Goal: Task Accomplishment & Management: Use online tool/utility

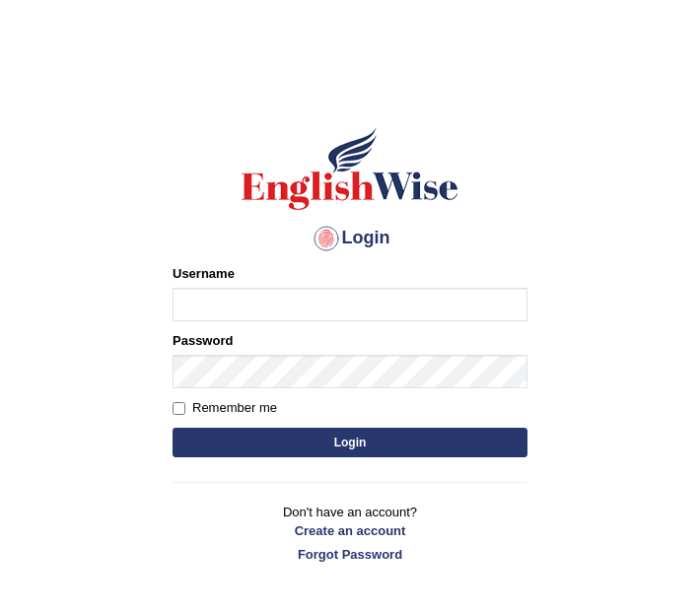
type input "Chetna09"
click at [229, 439] on button "Login" at bounding box center [350, 443] width 355 height 30
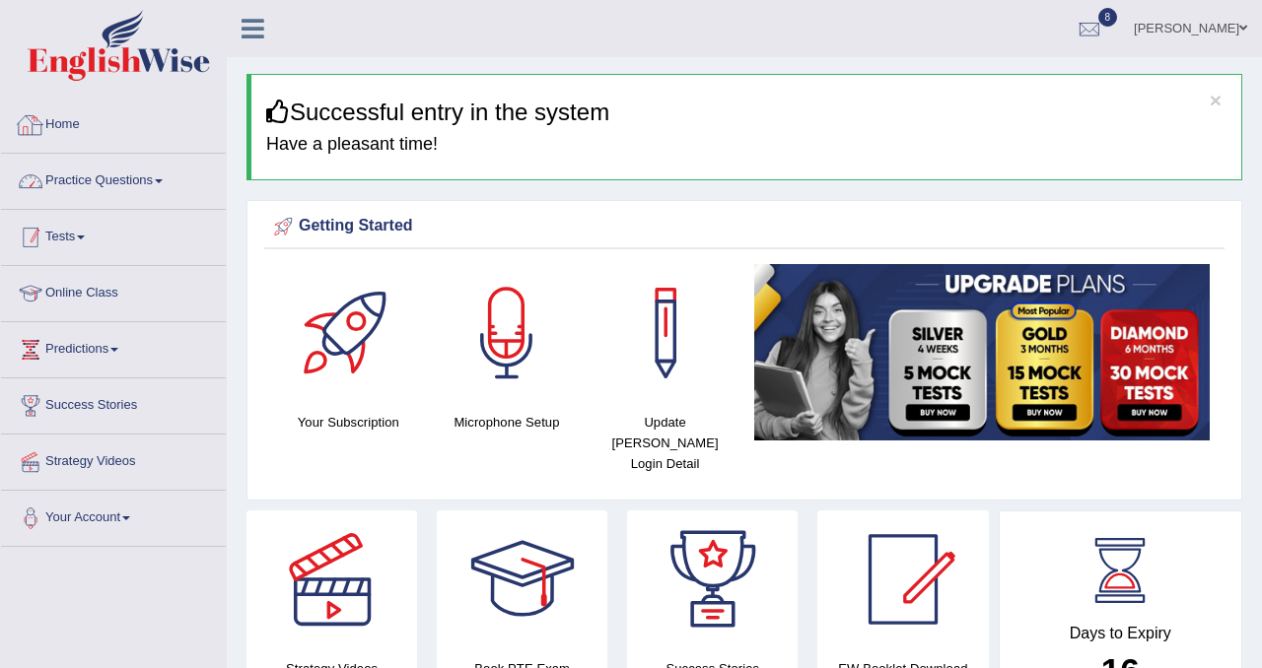
click at [56, 235] on link "Tests" at bounding box center [113, 234] width 225 height 49
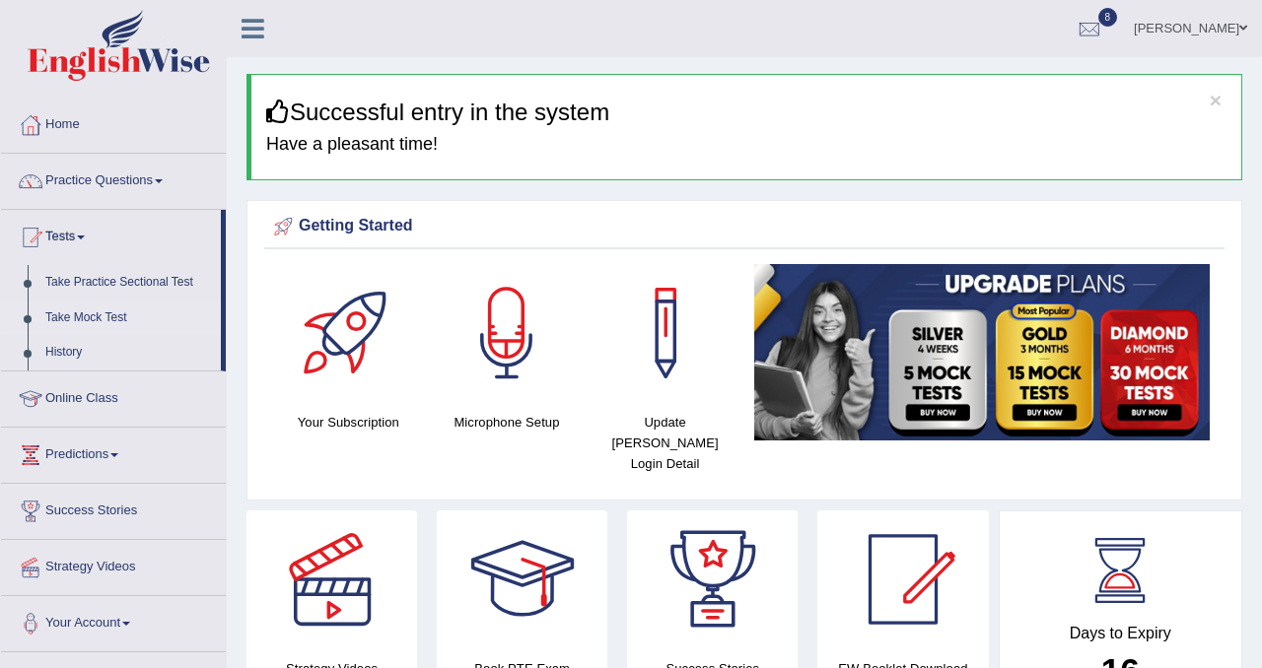
click at [78, 320] on link "Take Mock Test" at bounding box center [128, 318] width 184 height 35
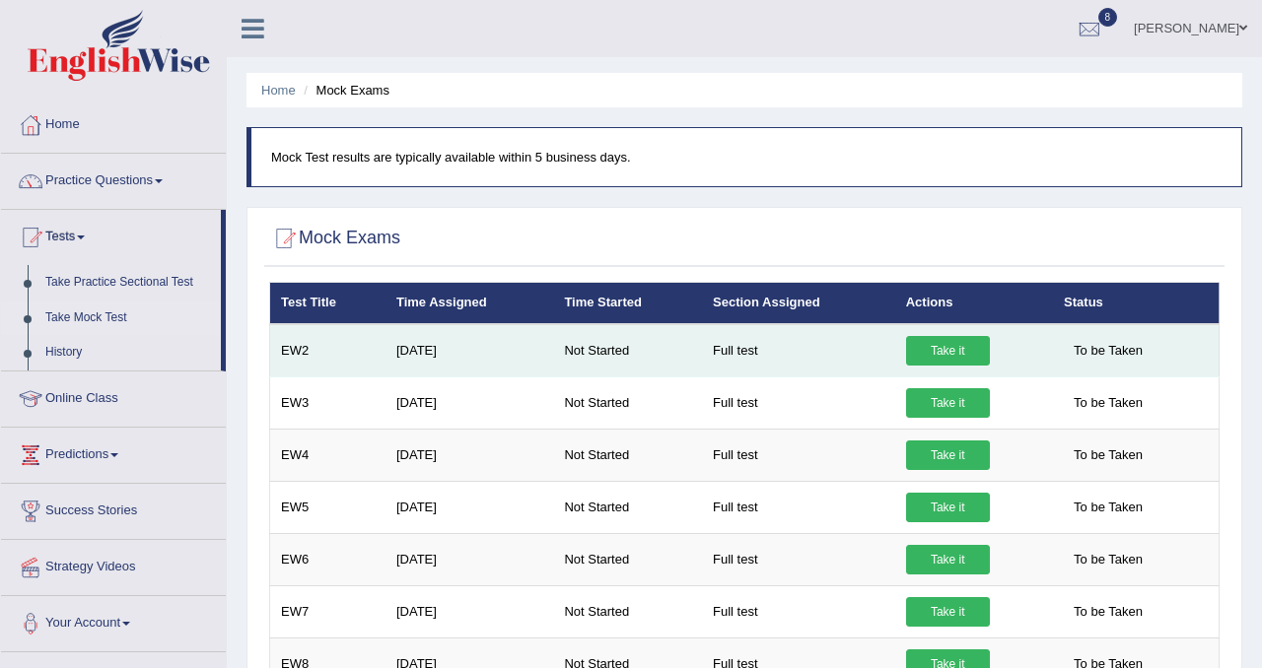
click at [950, 347] on link "Take it" at bounding box center [948, 351] width 84 height 30
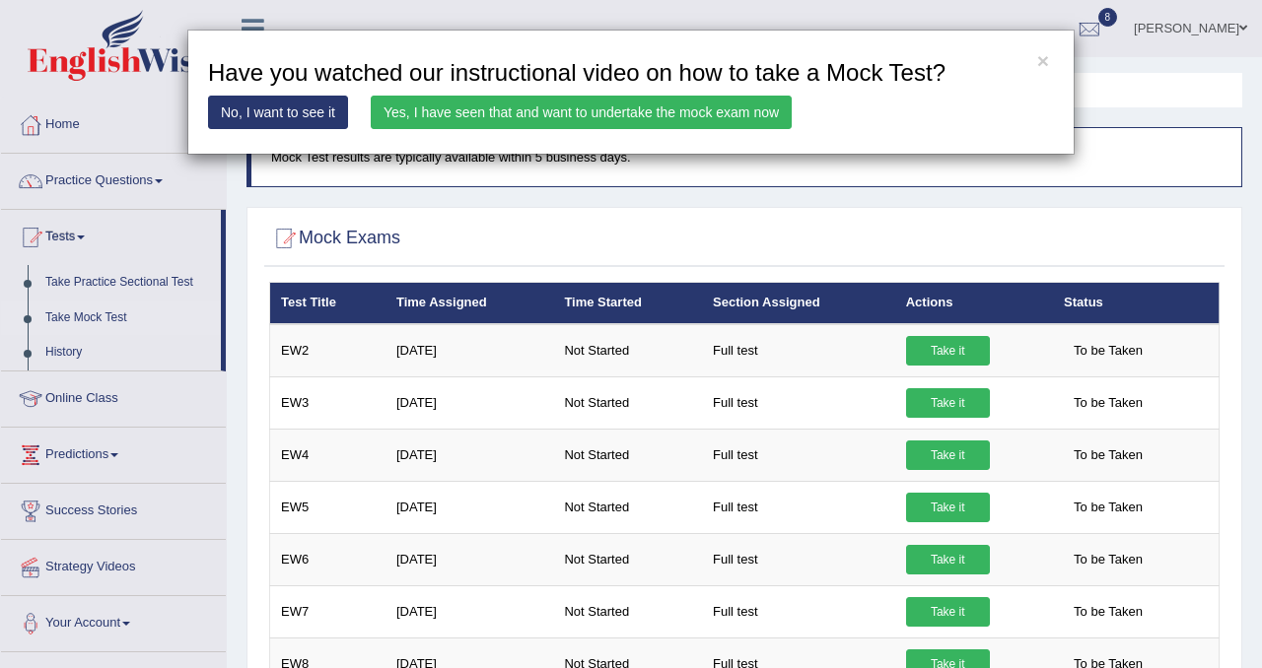
click at [695, 112] on link "Yes, I have seen that and want to undertake the mock exam now" at bounding box center [581, 113] width 421 height 34
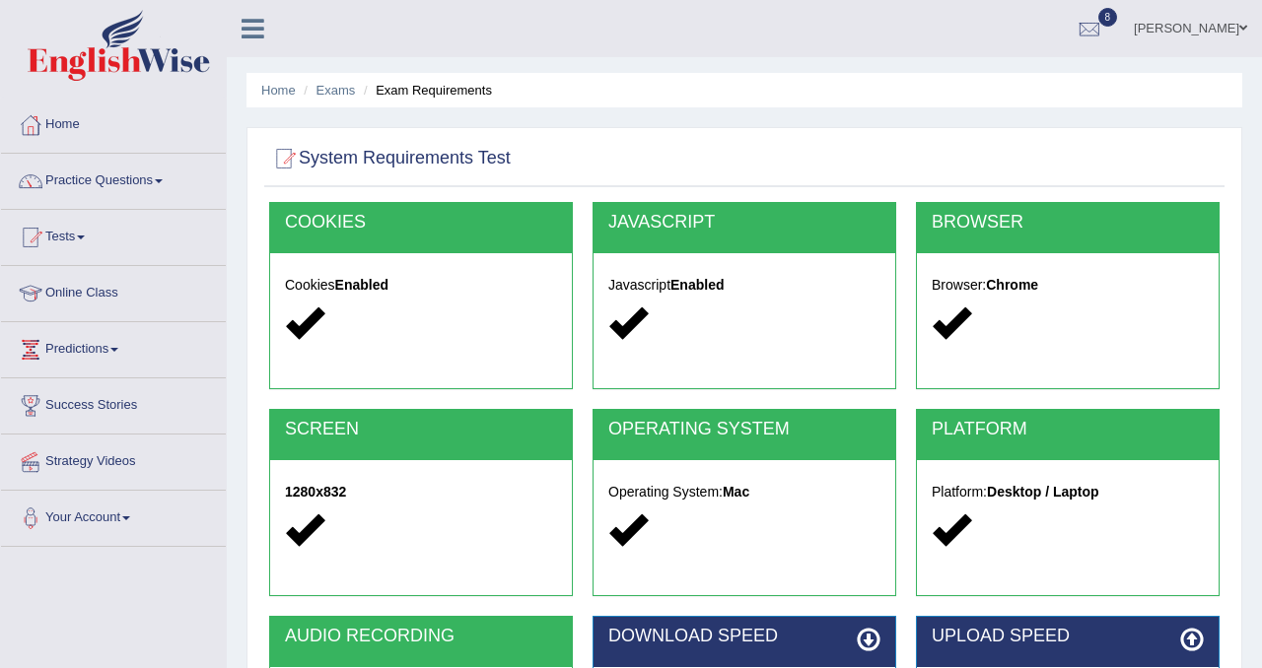
click at [864, 176] on div at bounding box center [744, 159] width 950 height 40
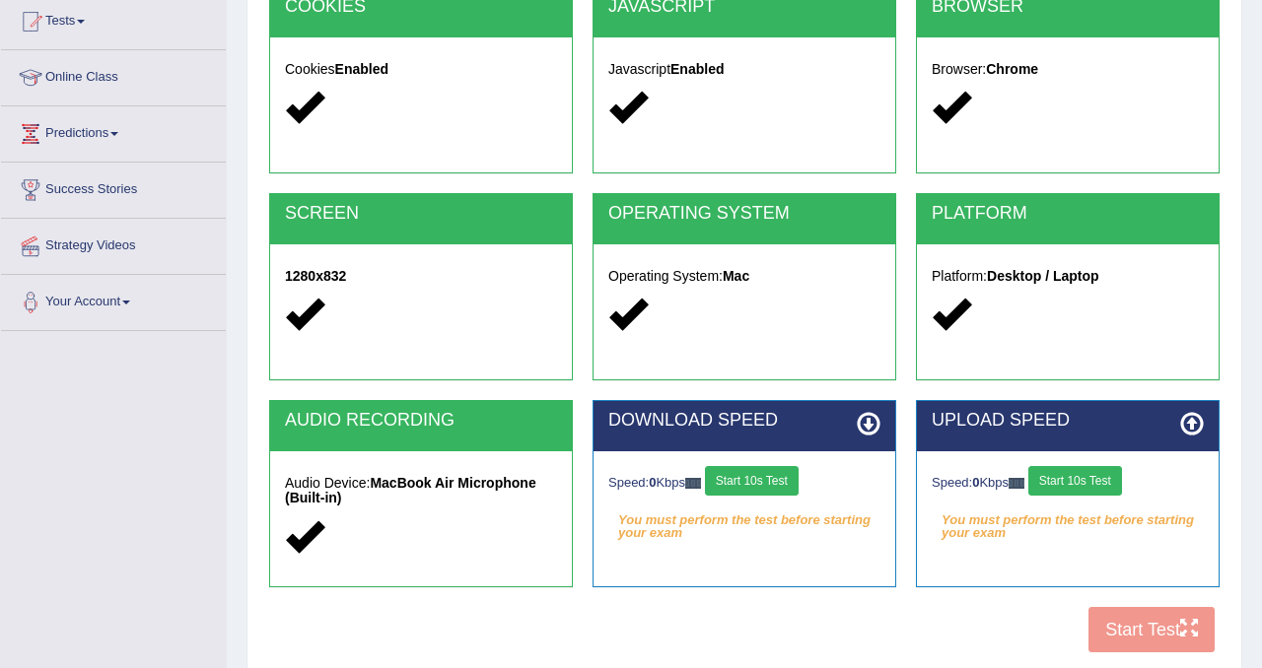
scroll to position [259, 0]
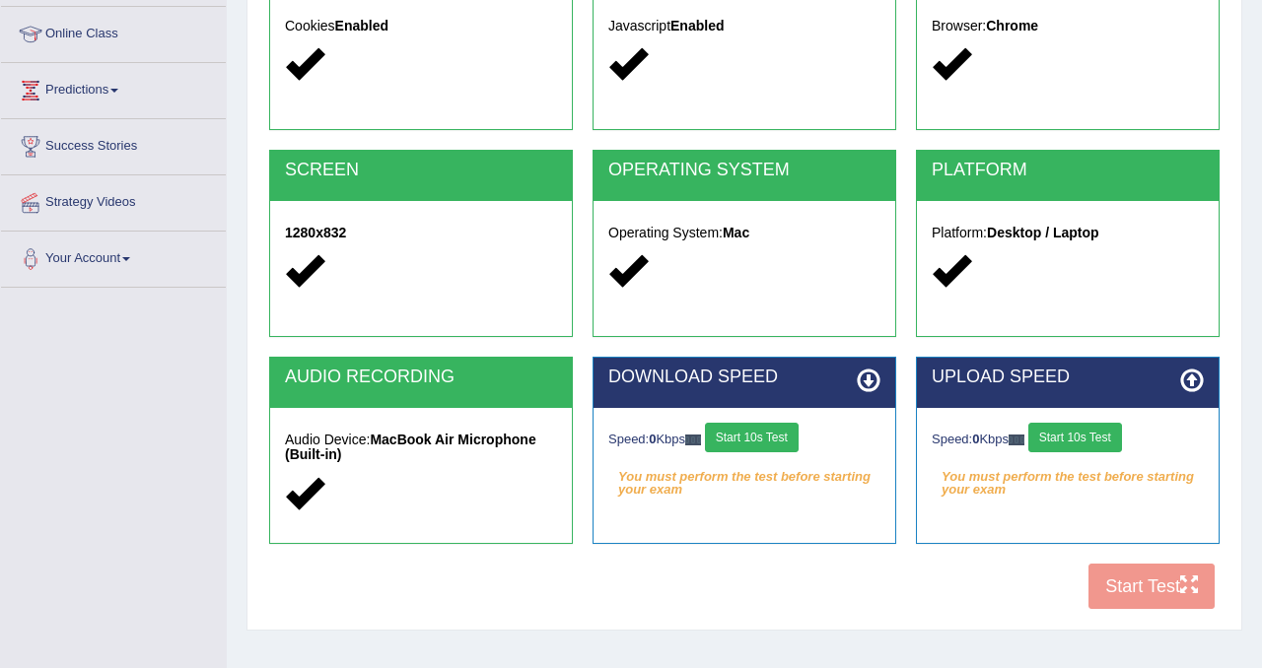
click at [792, 435] on button "Start 10s Test" at bounding box center [752, 438] width 94 height 30
click at [1079, 443] on button "Start 10s Test" at bounding box center [1075, 438] width 94 height 30
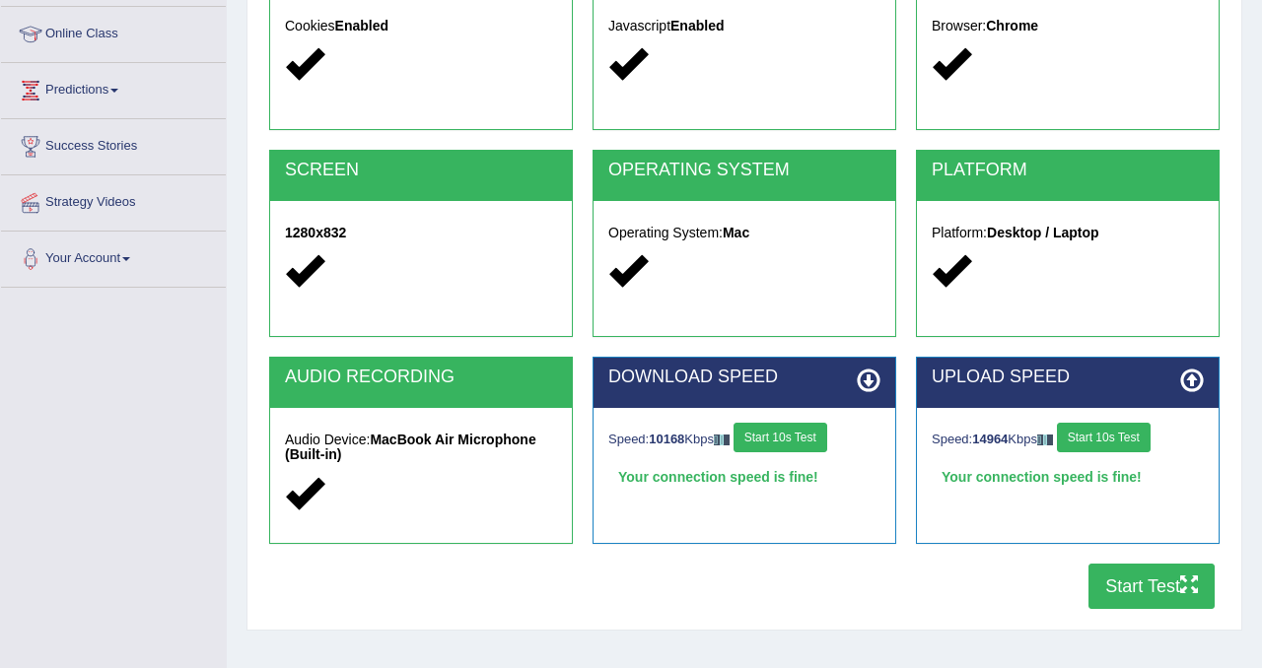
click at [1148, 591] on button "Start Test" at bounding box center [1151, 586] width 126 height 45
